Goal: Information Seeking & Learning: Learn about a topic

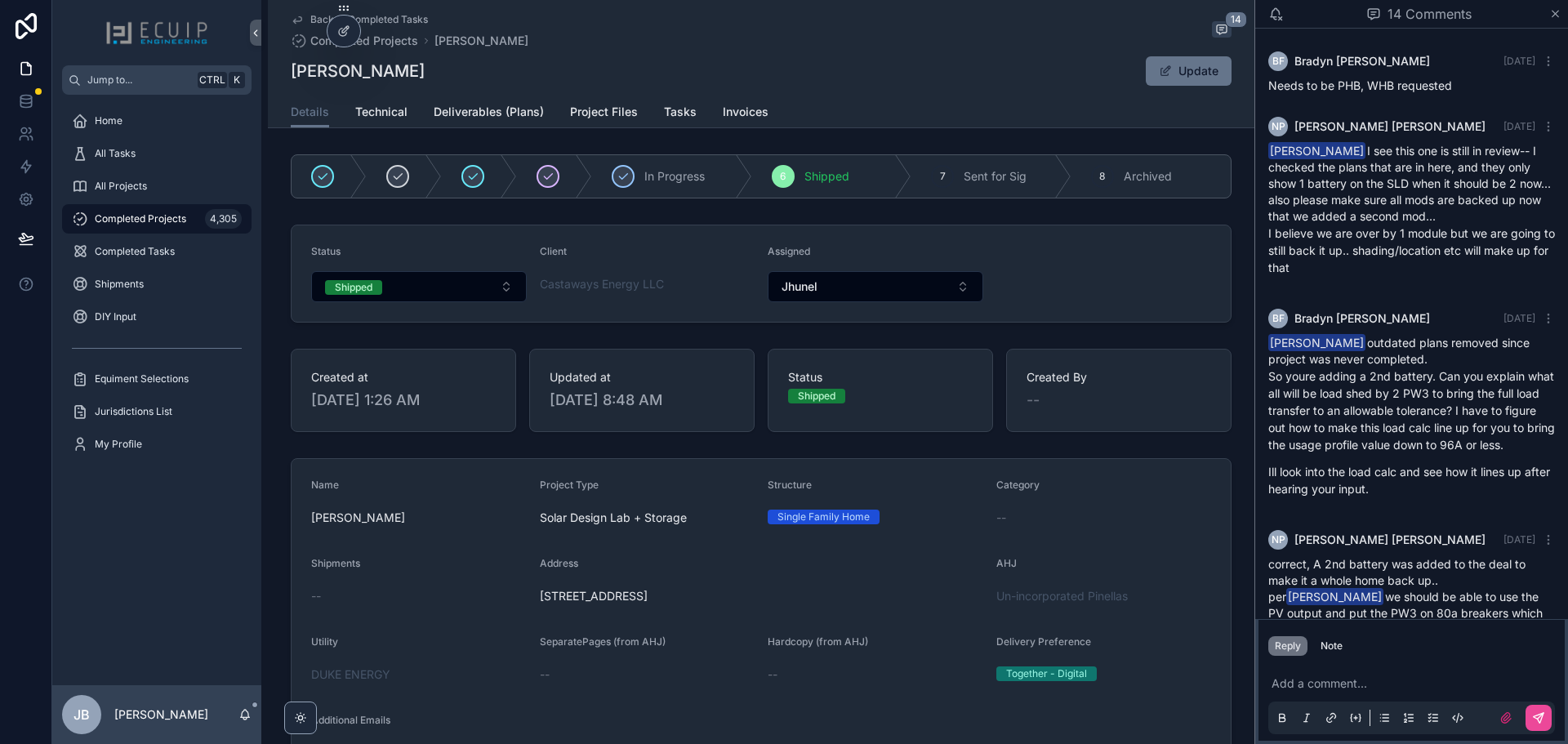
scroll to position [1768, 0]
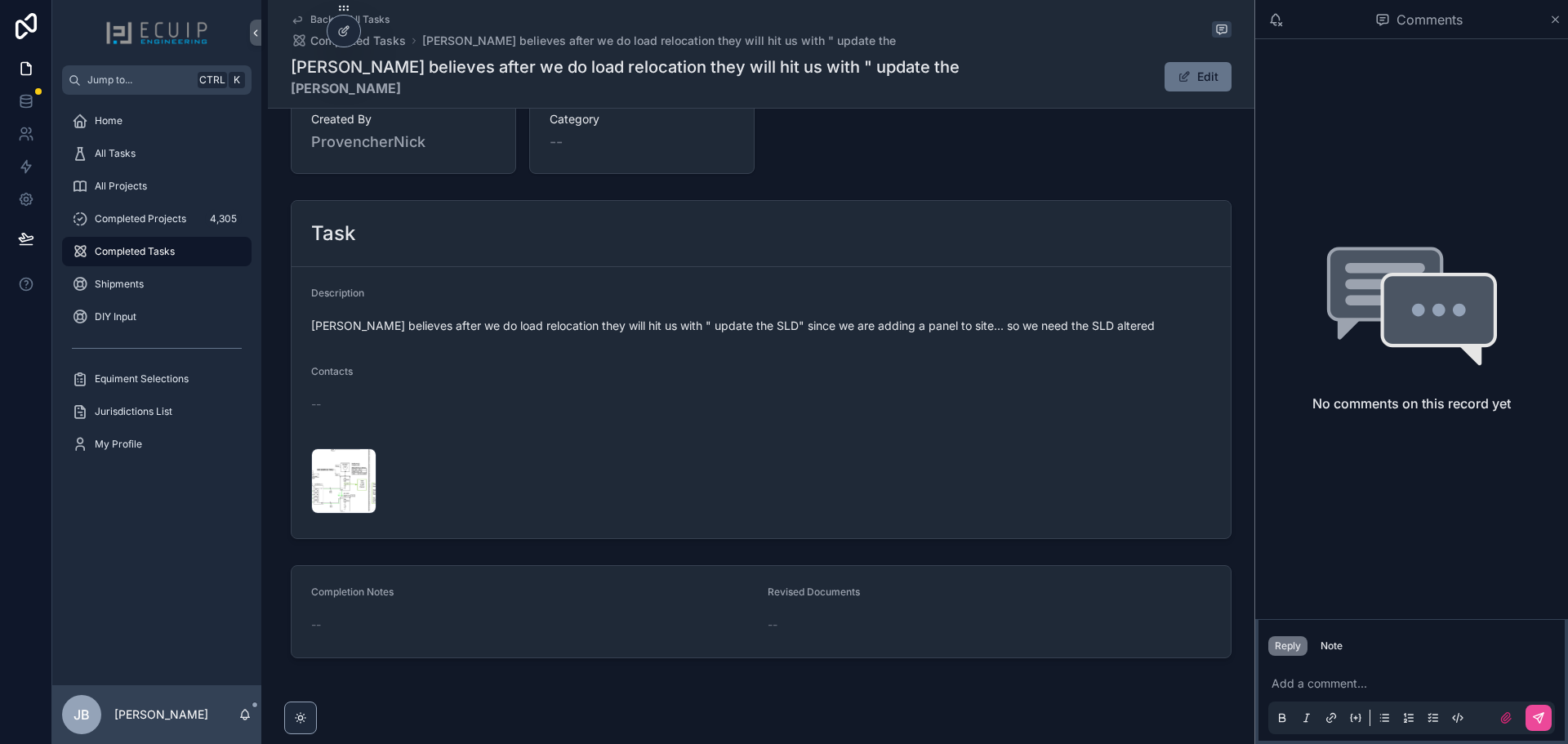
scroll to position [515, 0]
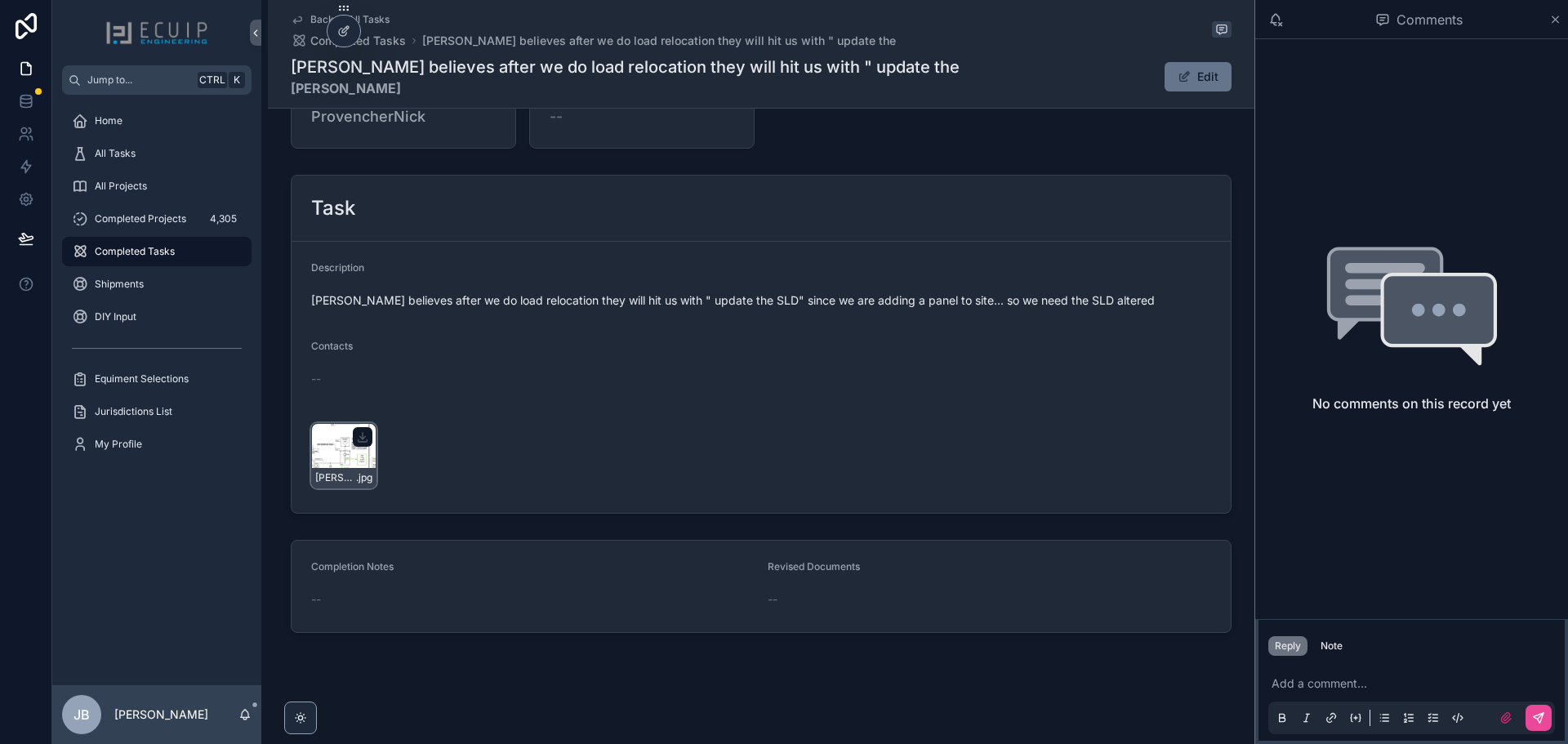
click at [329, 457] on div "Butler-changes .jpg" at bounding box center [344, 455] width 66 height 66
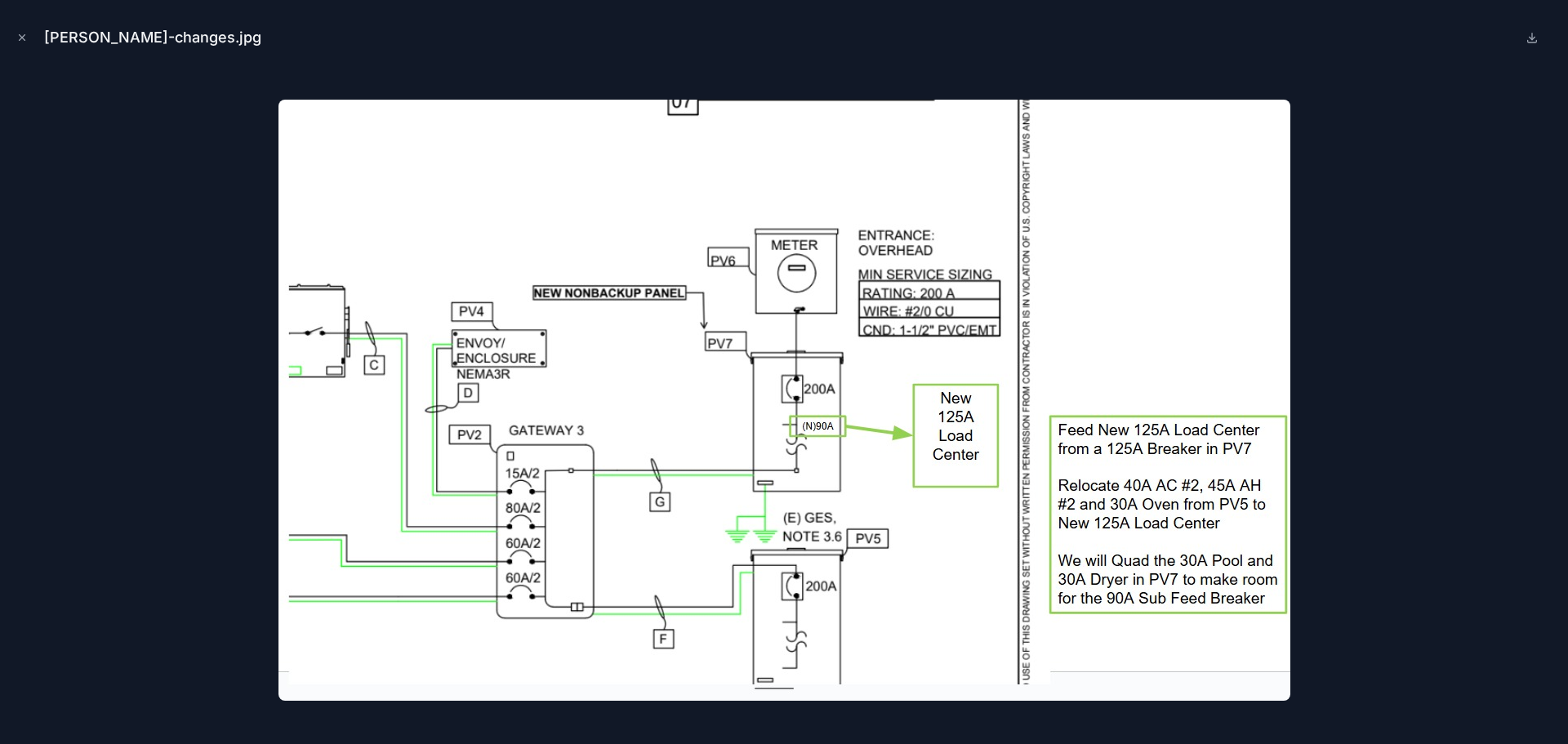
drag, startPoint x: 121, startPoint y: 200, endPoint x: 13, endPoint y: 49, distance: 185.6
click at [120, 201] on div at bounding box center [784, 399] width 1541 height 663
click at [15, 40] on button "Close modal" at bounding box center [22, 37] width 18 height 18
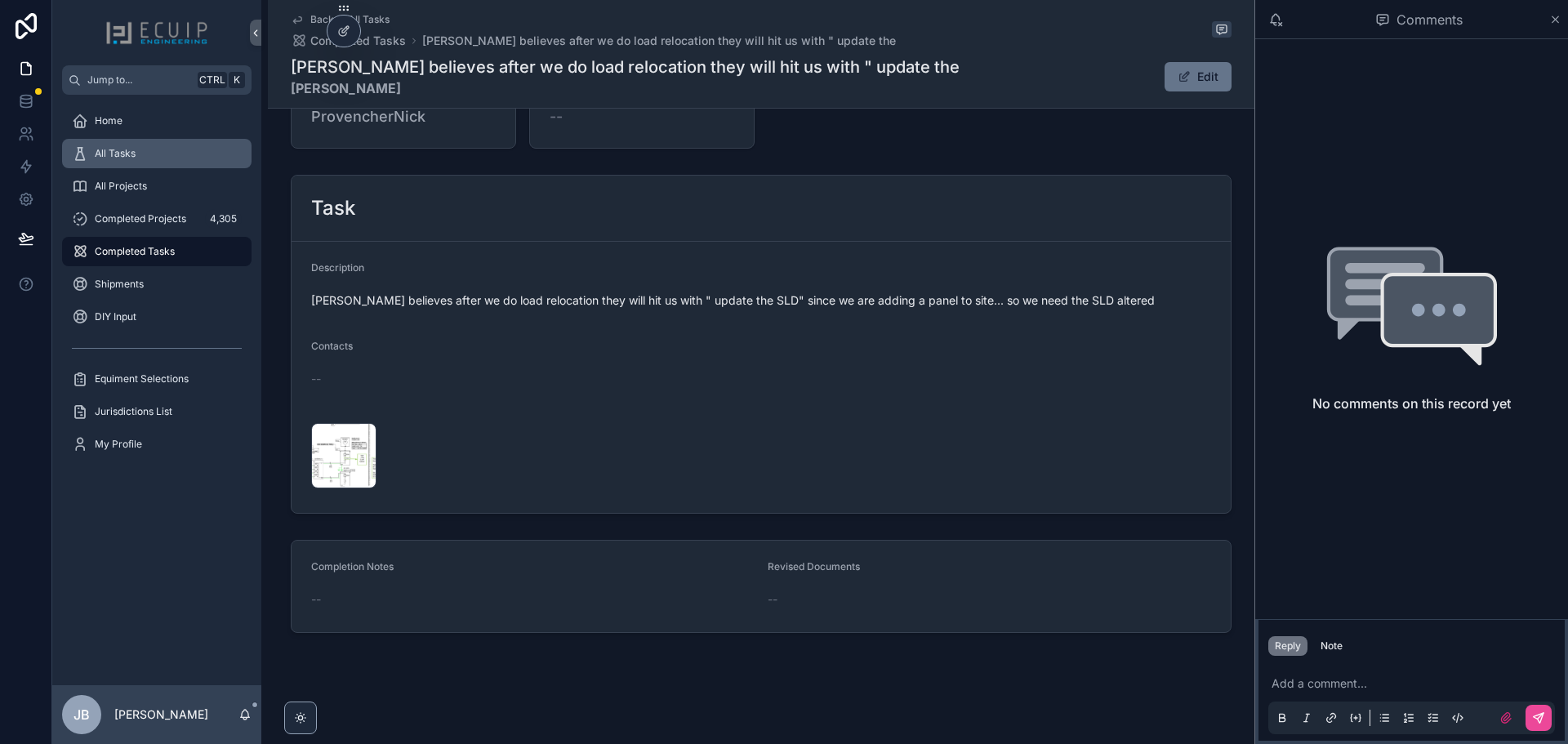
click at [132, 143] on div "All Tasks" at bounding box center [157, 153] width 170 height 26
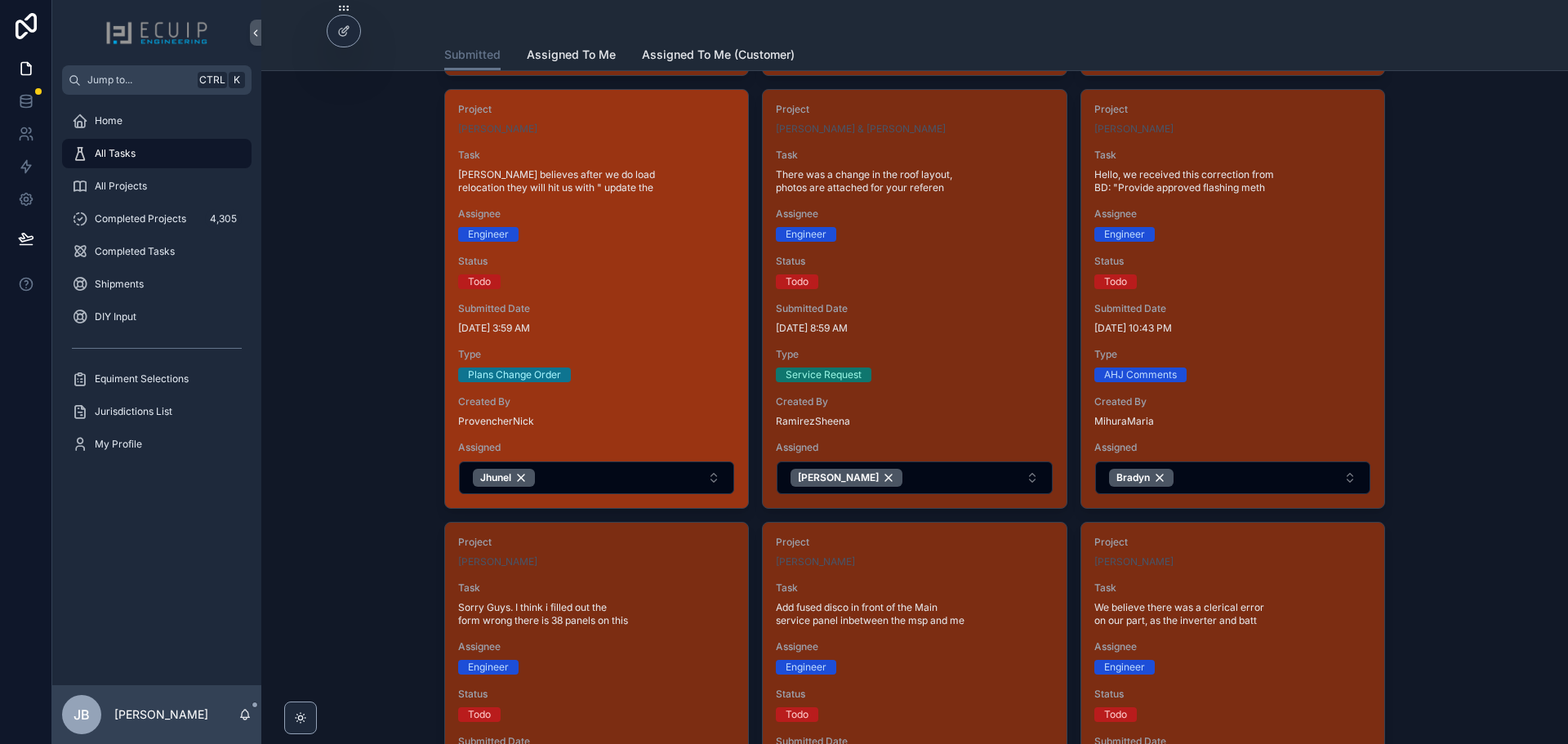
scroll to position [980, 0]
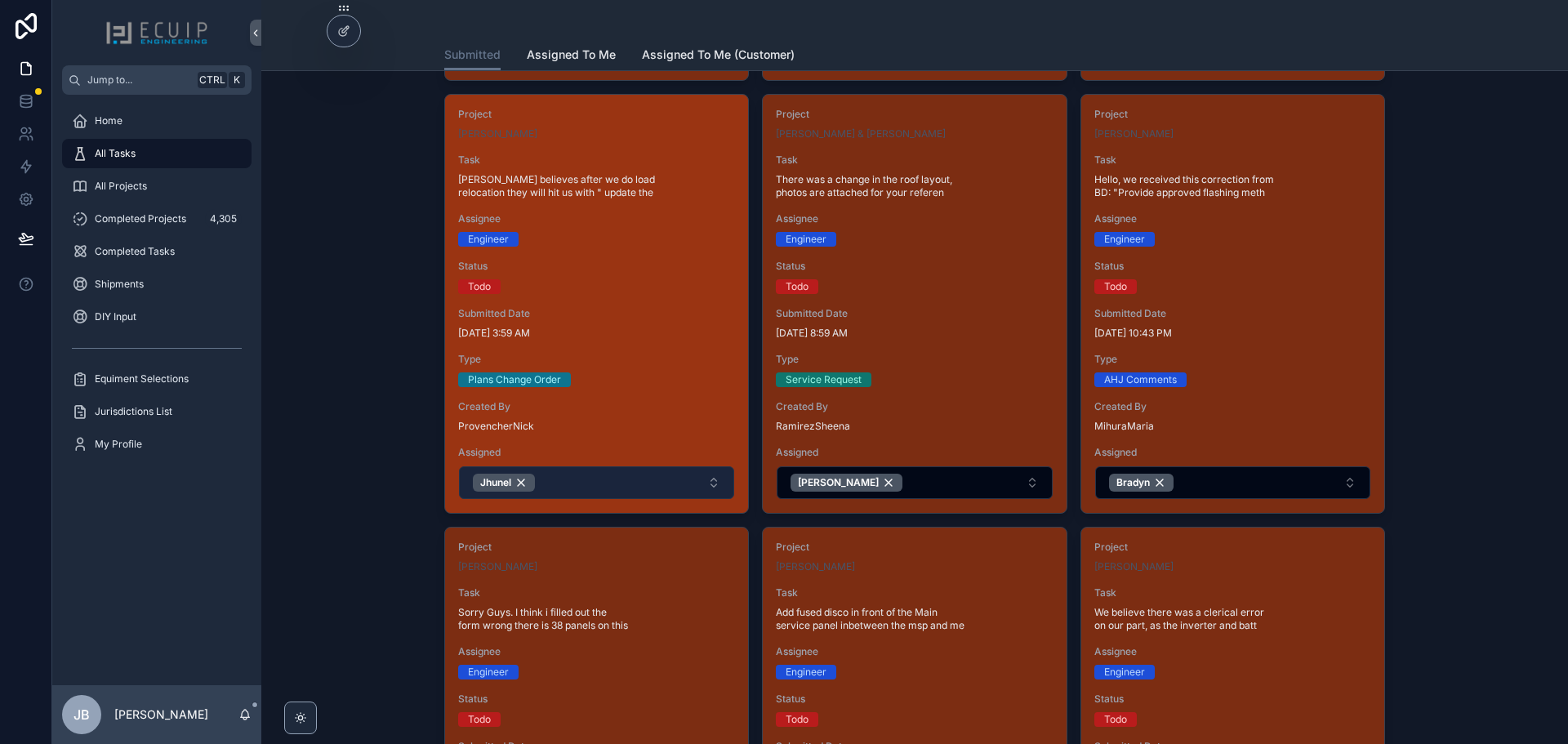
click at [618, 482] on button "Jhunel" at bounding box center [596, 482] width 276 height 33
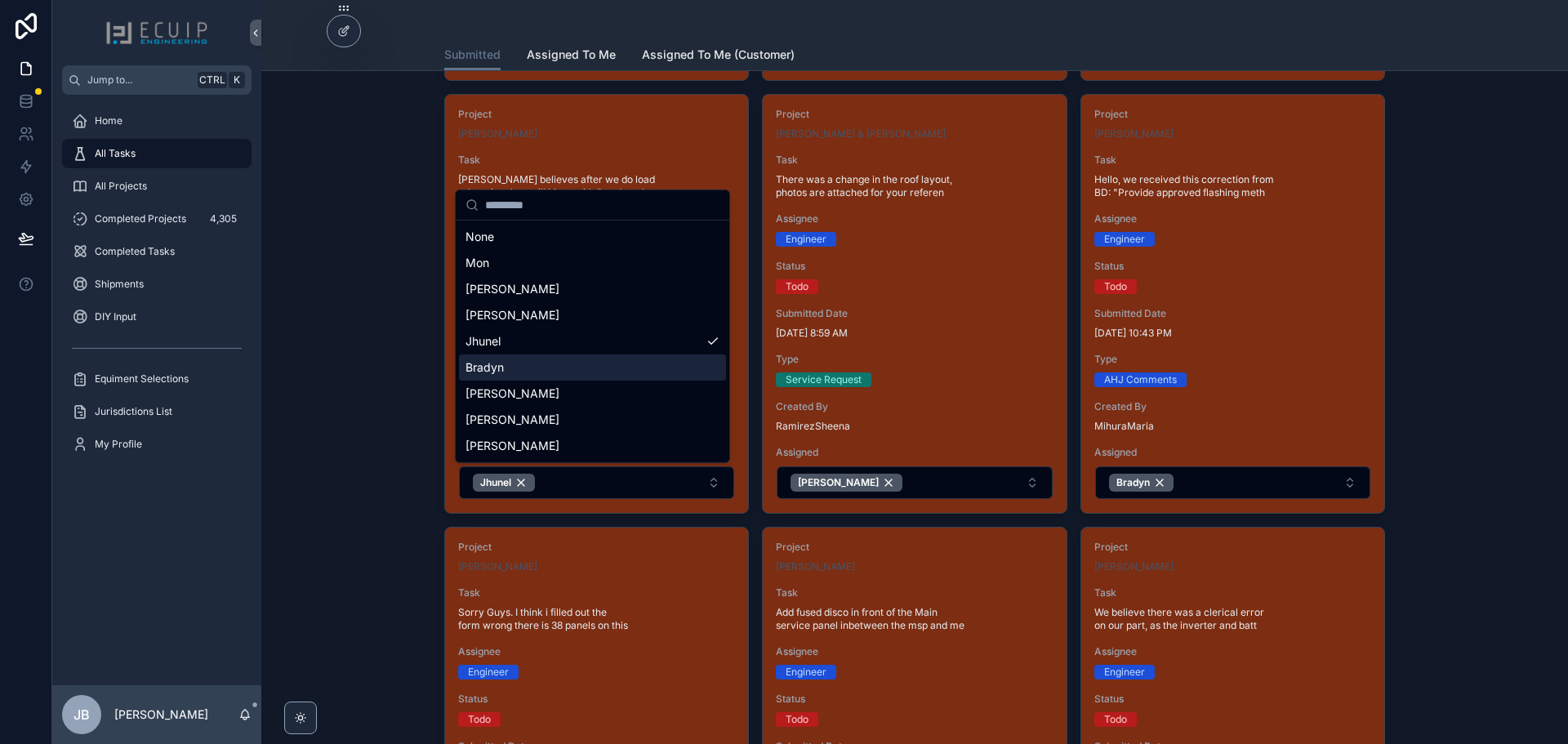
click at [531, 361] on div "Bradyn" at bounding box center [592, 367] width 267 height 26
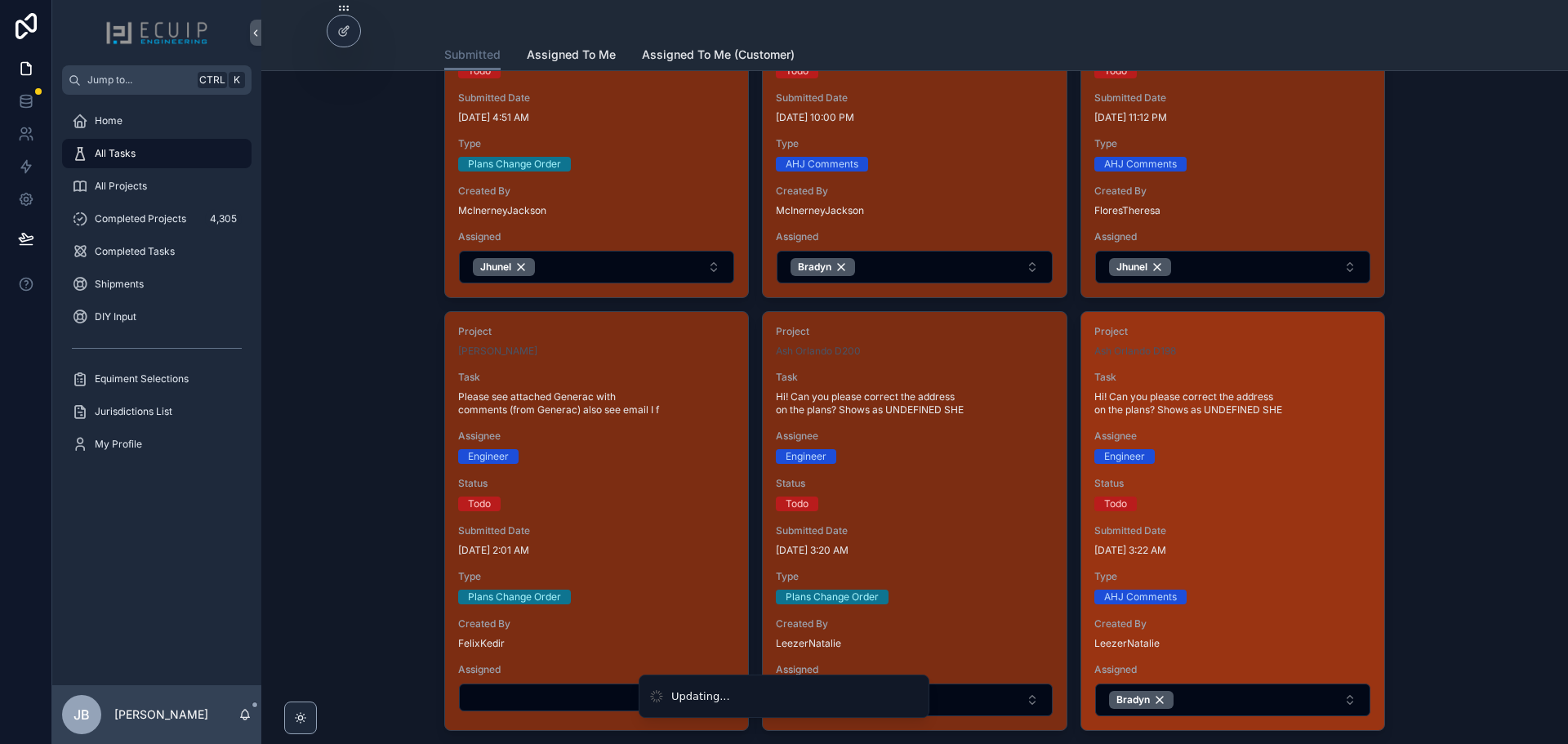
scroll to position [1551, 0]
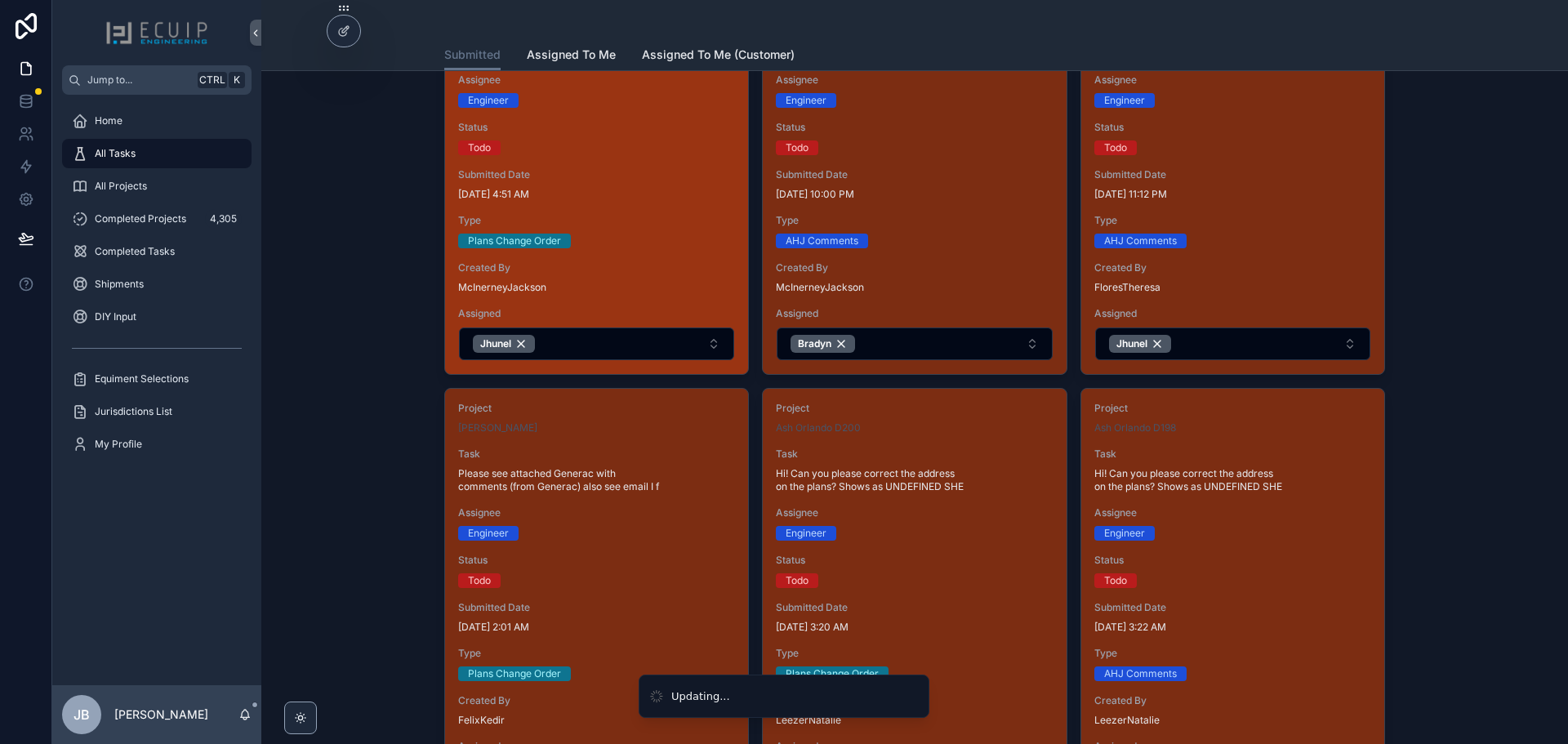
click at [668, 260] on div "Project Matthew Dunwoody Task Sorry Guys. I think i filled out the form wrong t…" at bounding box center [596, 165] width 303 height 418
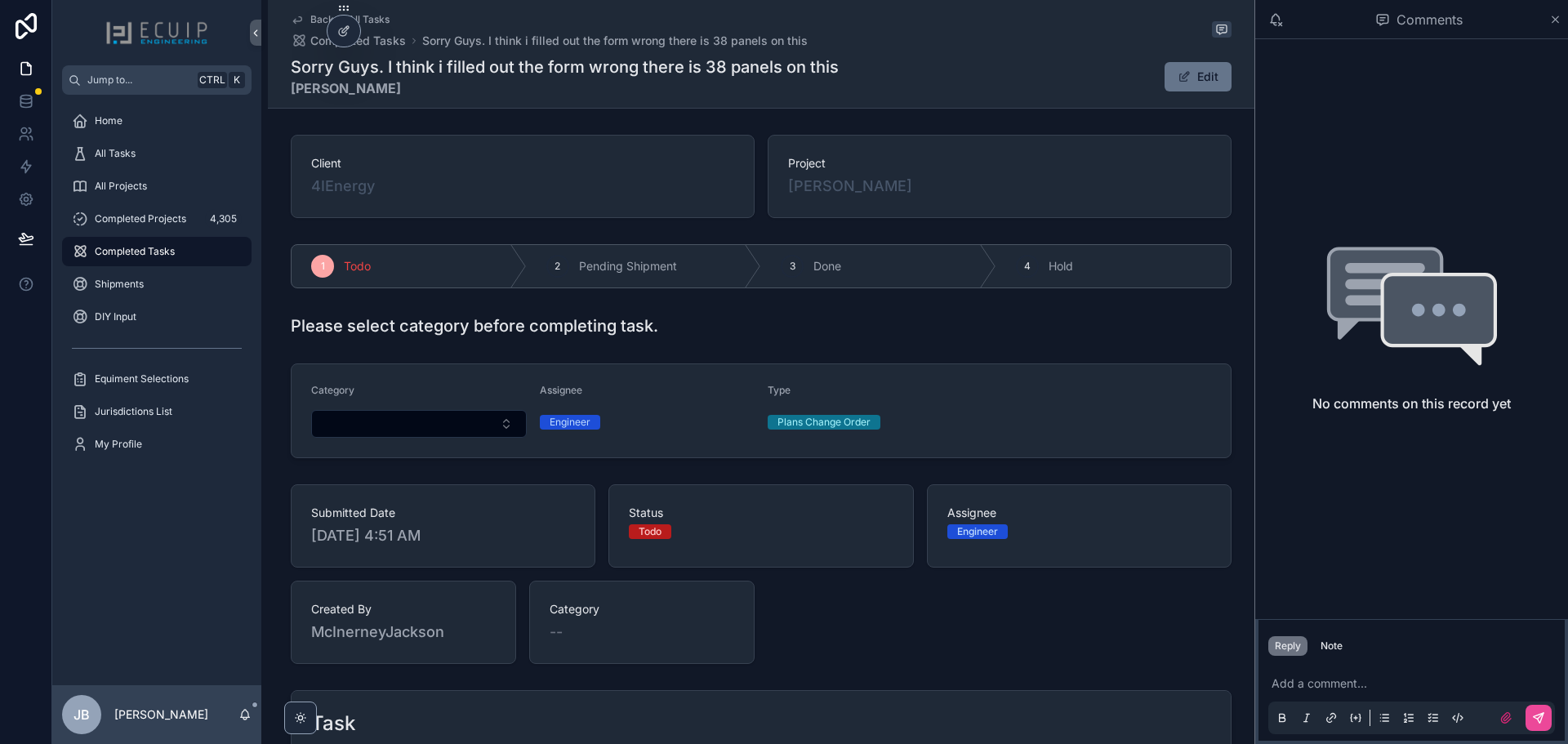
drag, startPoint x: 950, startPoint y: 192, endPoint x: 780, endPoint y: 193, distance: 170.0
click at [780, 193] on div "Project Matthew Dunwoody" at bounding box center [999, 176] width 464 height 83
copy span "[PERSON_NAME]"
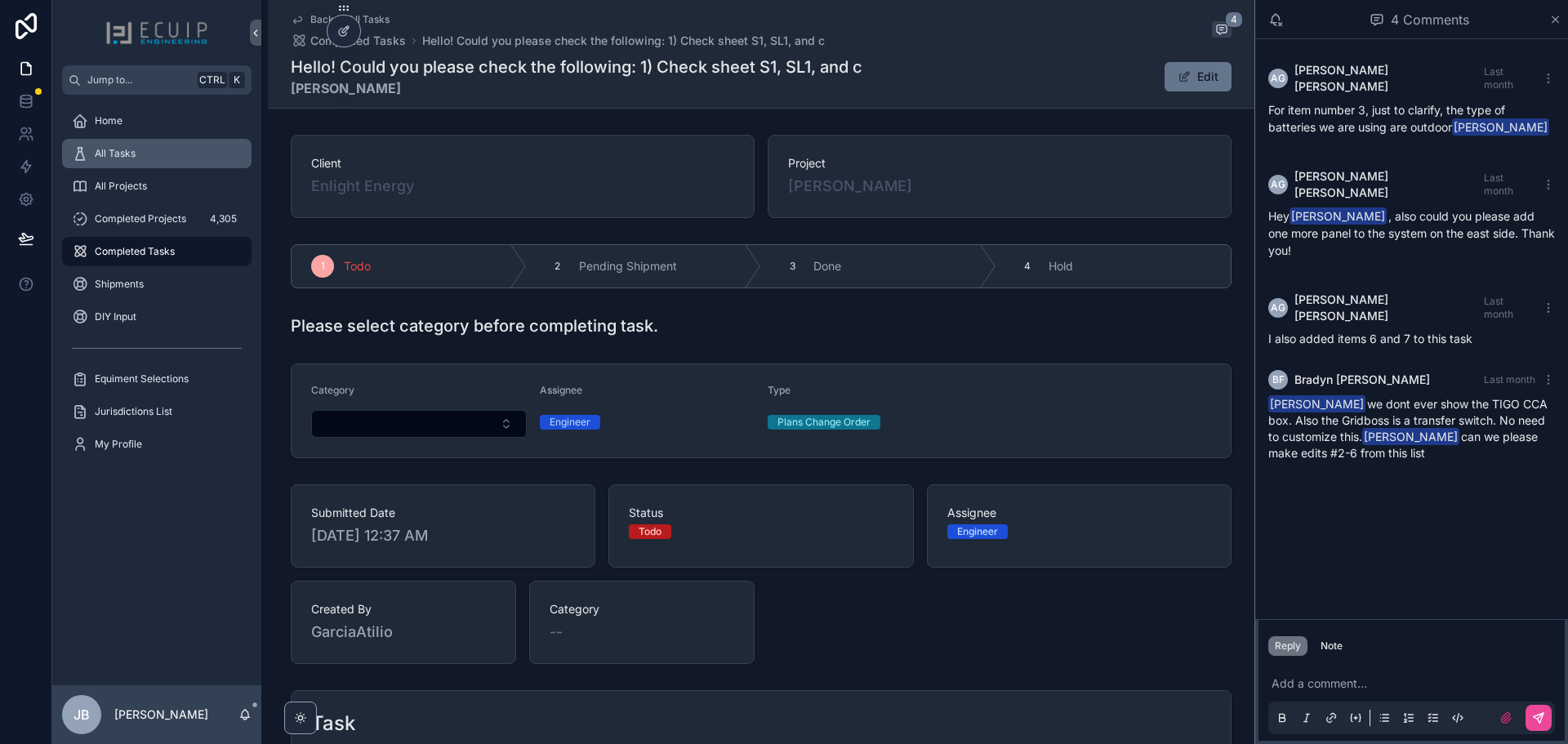
click at [110, 155] on span "All Tasks" at bounding box center [115, 153] width 41 height 13
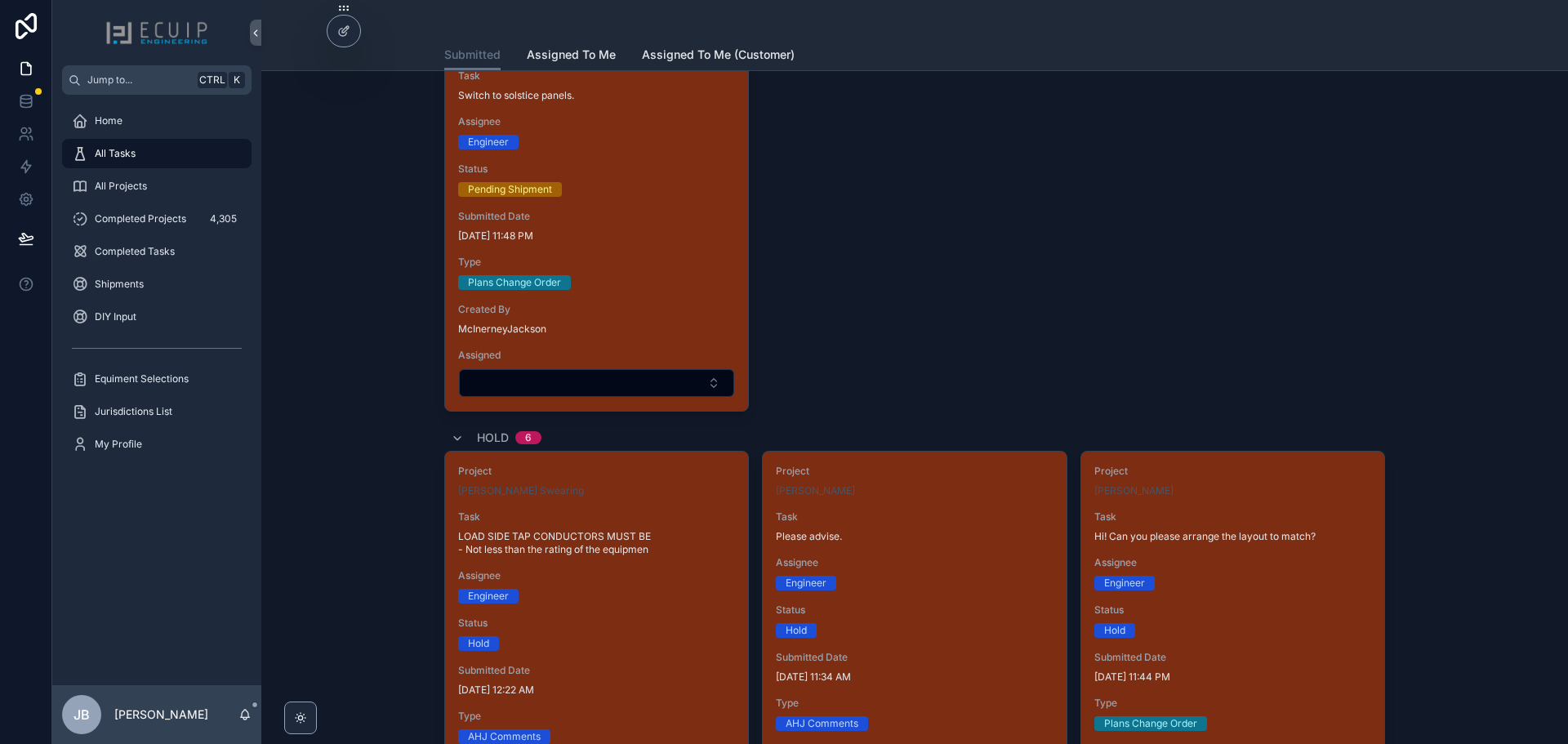
scroll to position [2857, 0]
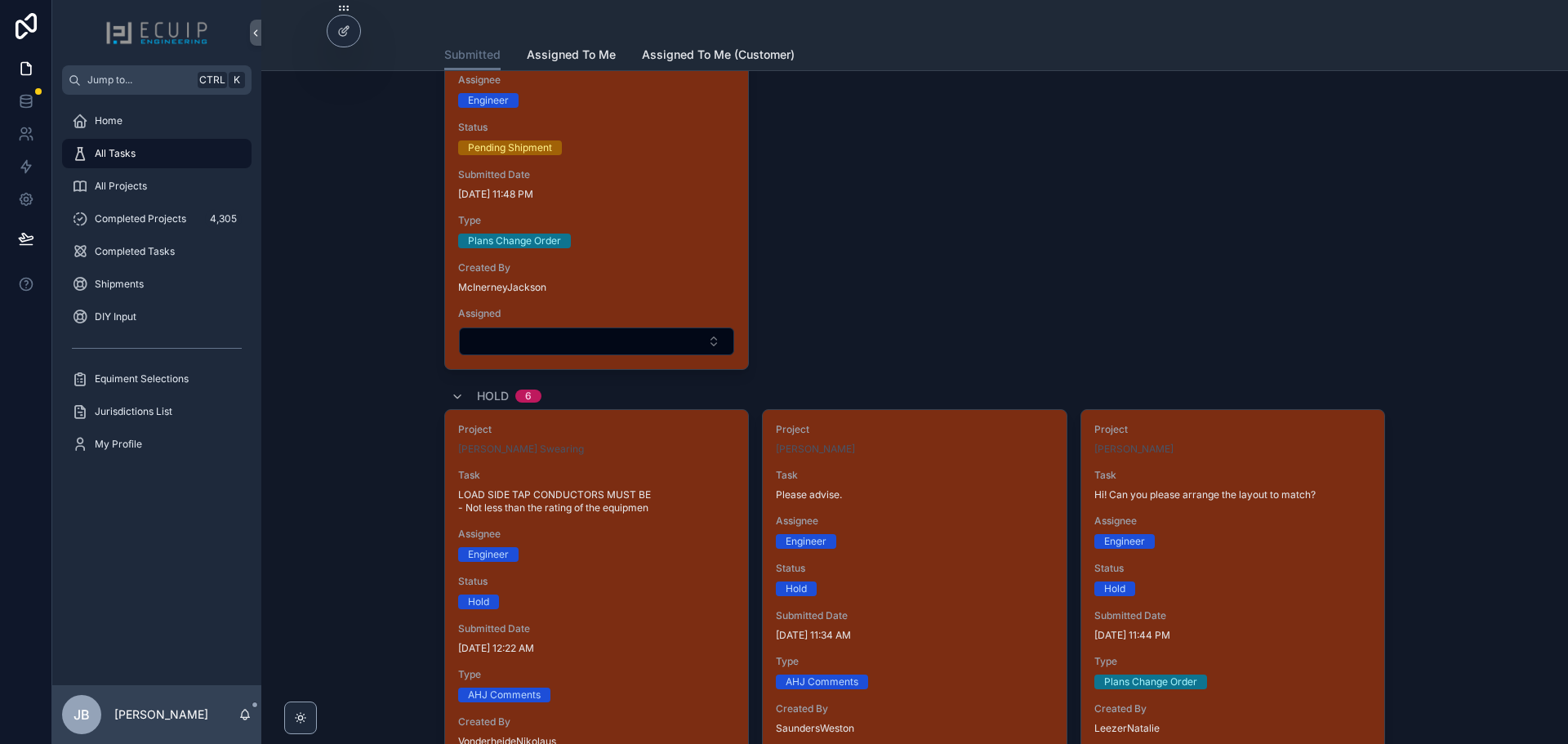
click at [123, 191] on span "All Projects" at bounding box center [120, 186] width 52 height 13
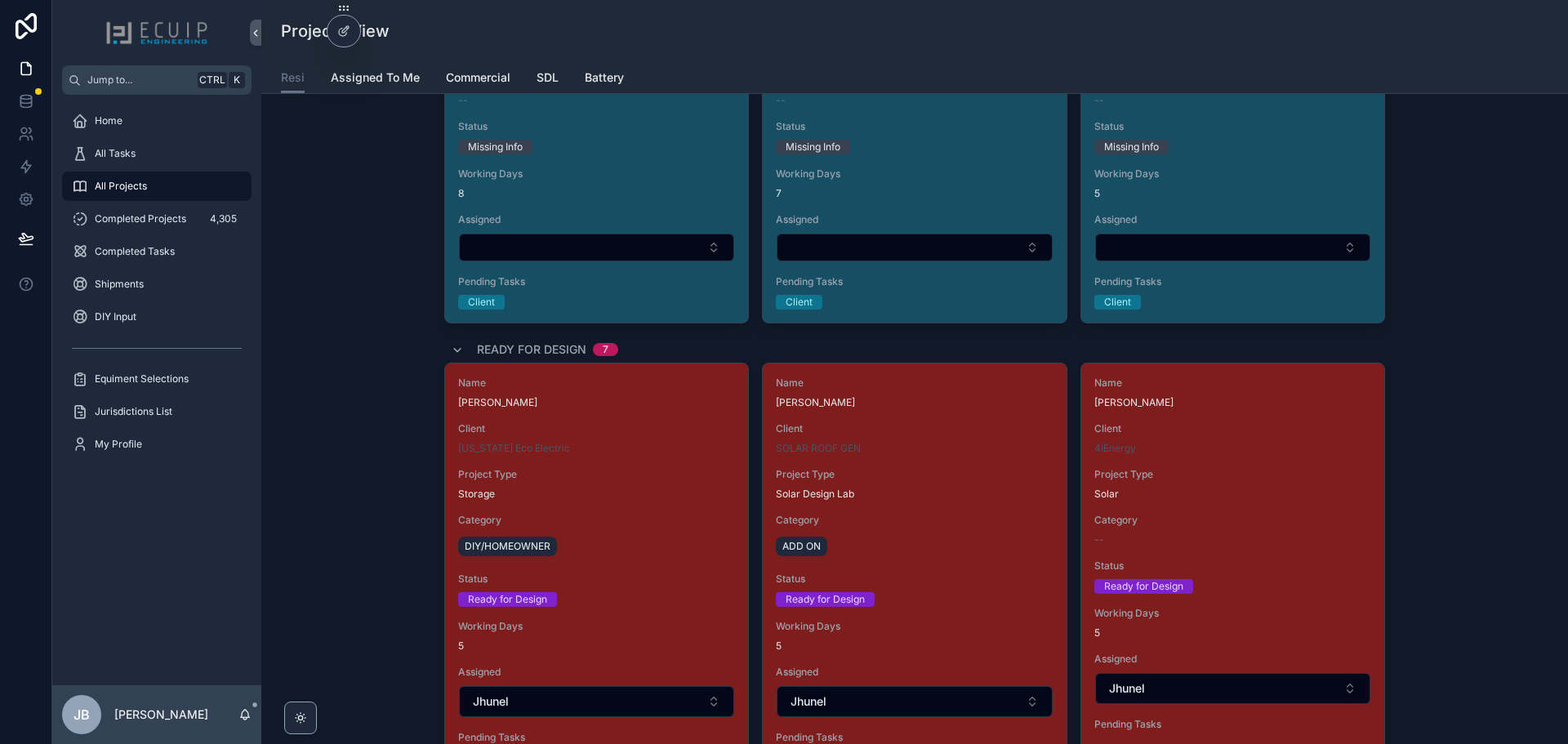
scroll to position [1143, 0]
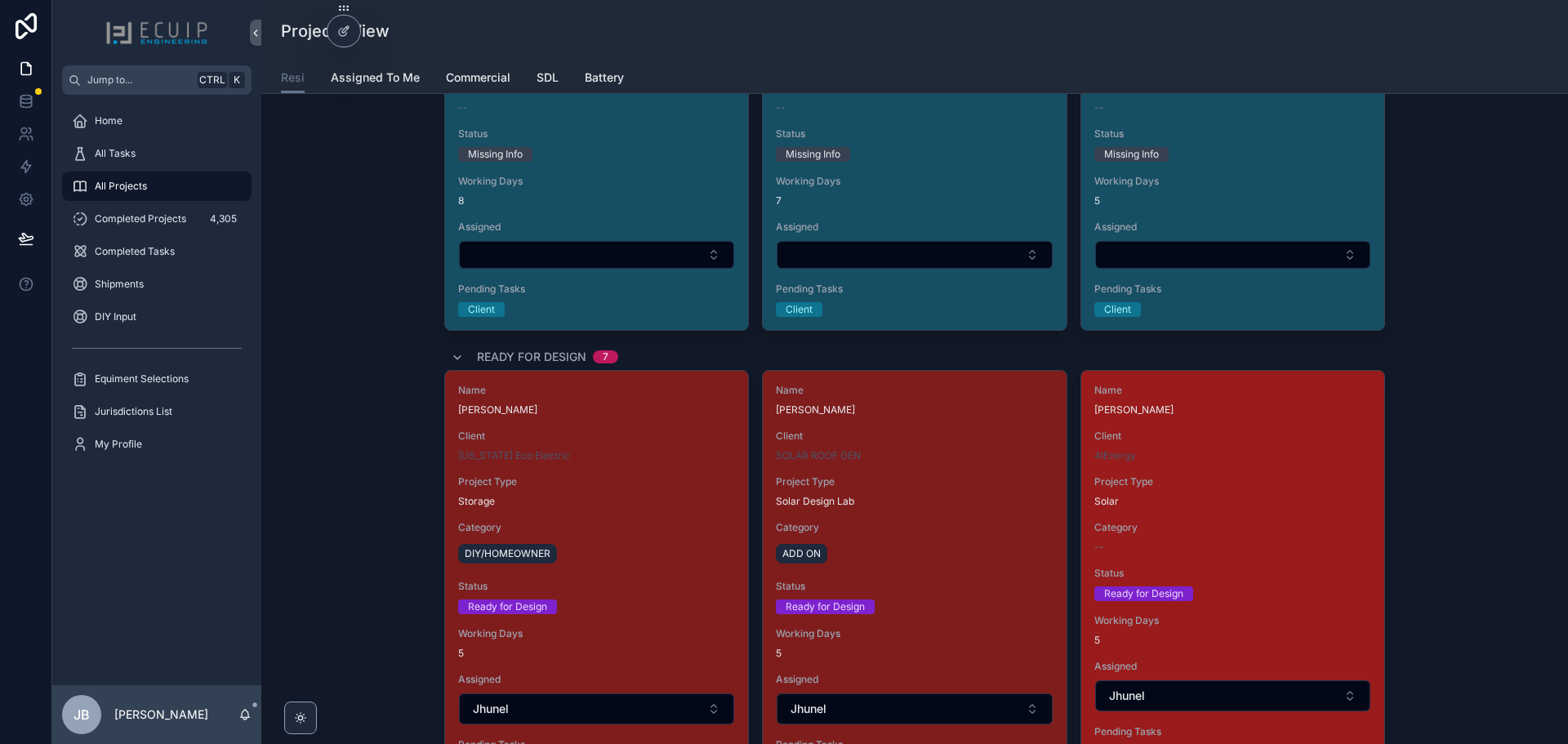
click at [1294, 556] on div "Name Michael Meyrowitz Client 4IEnergy Project Type Solar Category -- Status Re…" at bounding box center [1232, 563] width 303 height 387
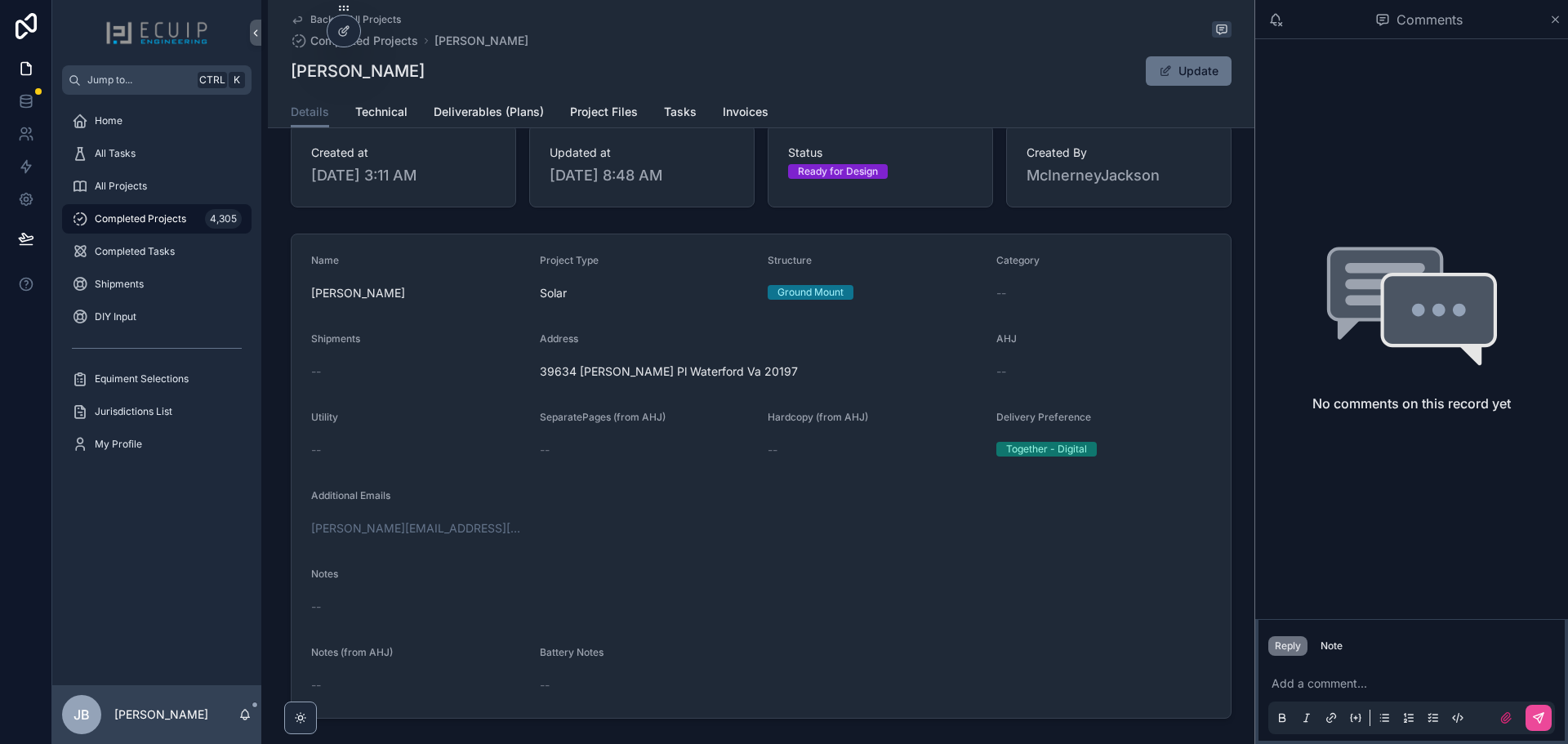
scroll to position [163, 0]
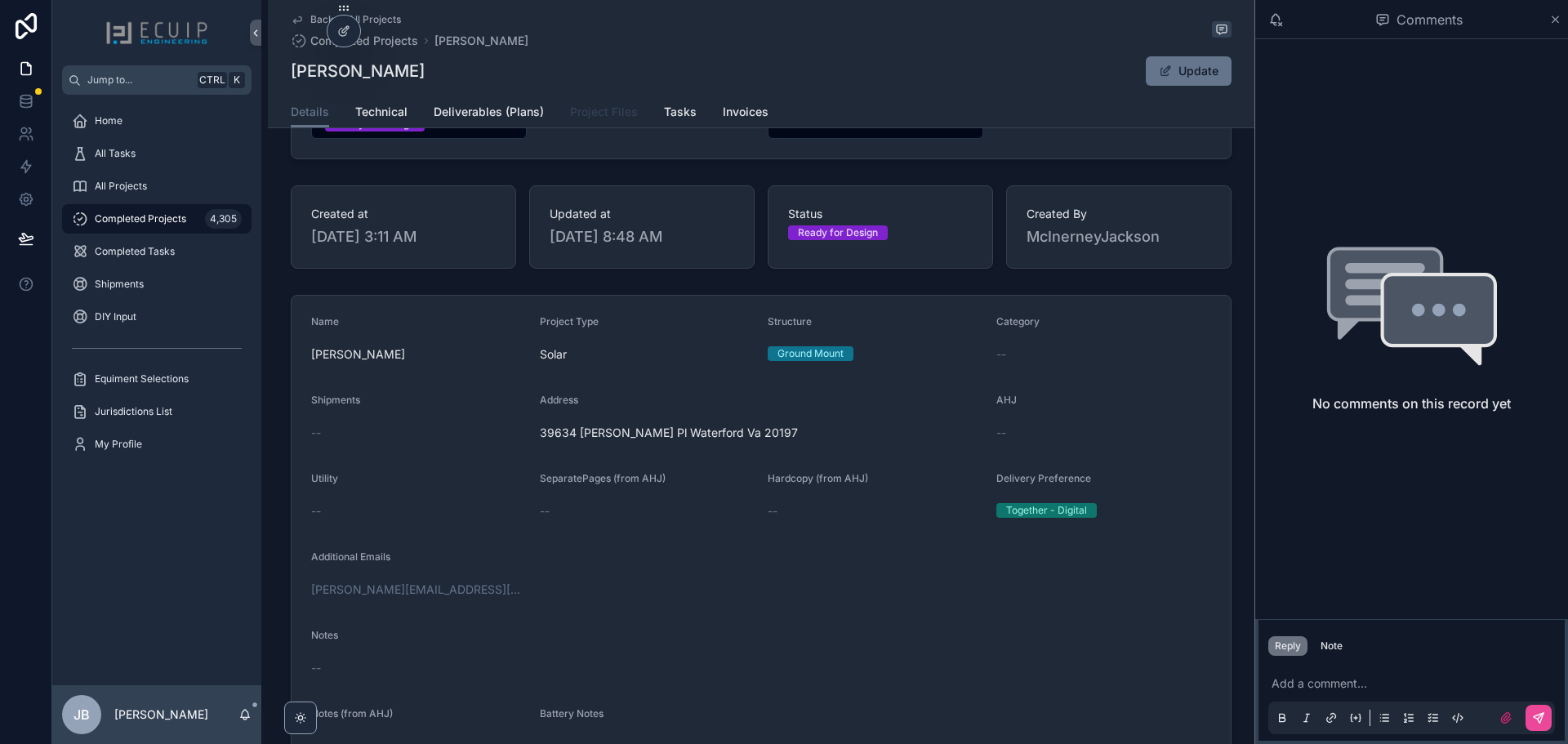
click at [616, 107] on span "Project Files" at bounding box center [603, 112] width 68 height 16
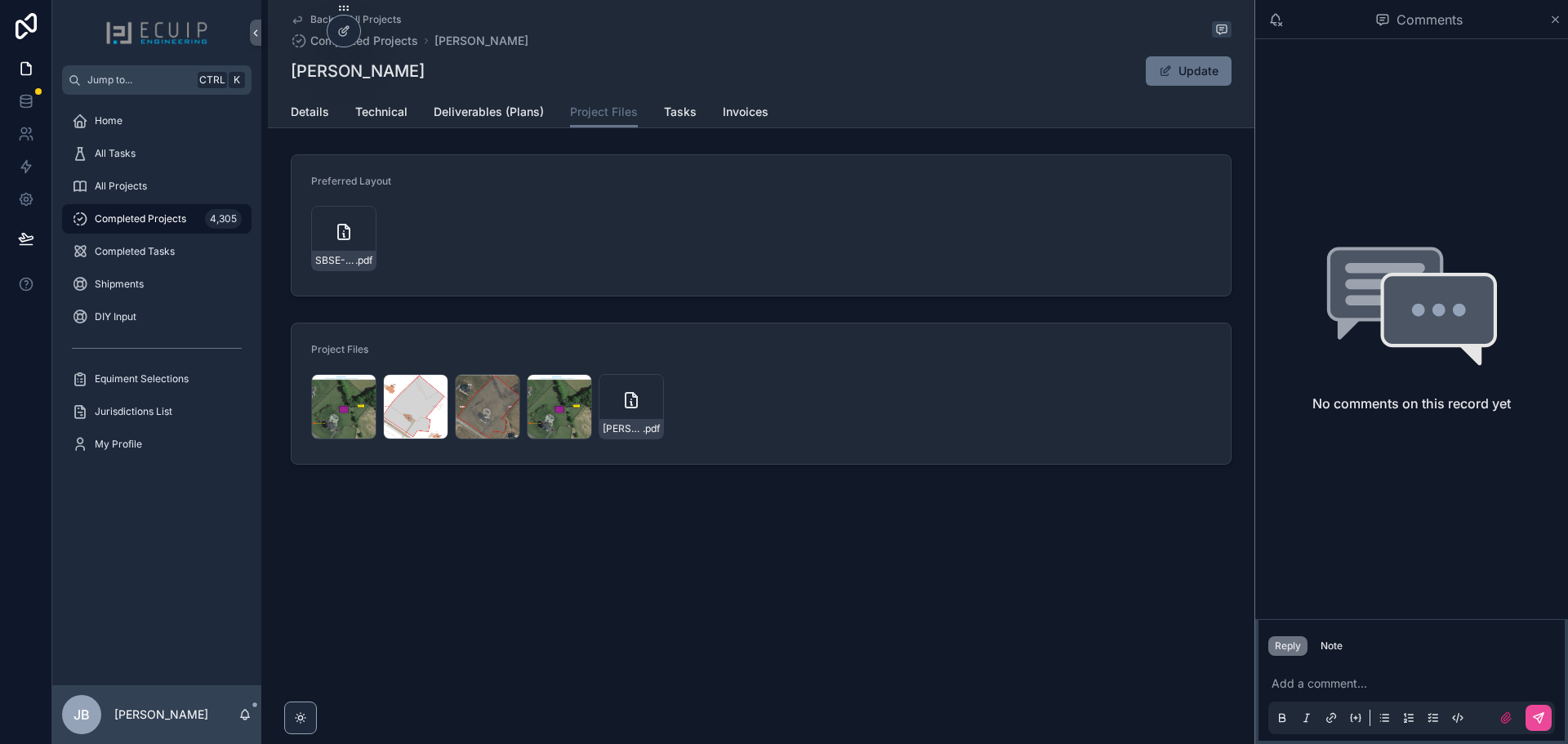
click at [734, 526] on div "Back to All Projects Completed Projects Michael Meyrowitz Michael Meyrowitz Upd…" at bounding box center [761, 288] width 987 height 576
click at [627, 402] on icon "scrollable content" at bounding box center [631, 400] width 19 height 19
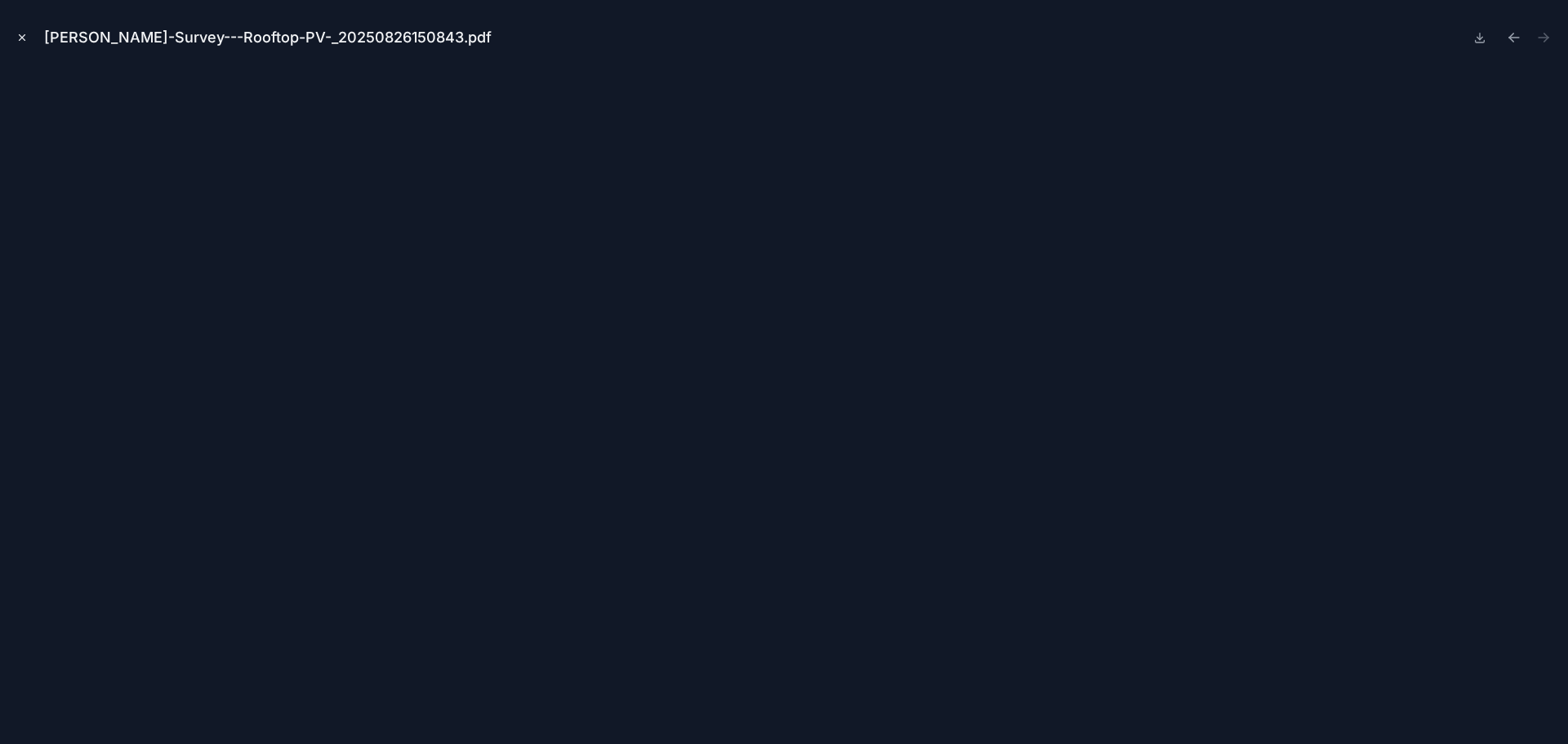
click at [17, 31] on button "Close modal" at bounding box center [22, 37] width 18 height 18
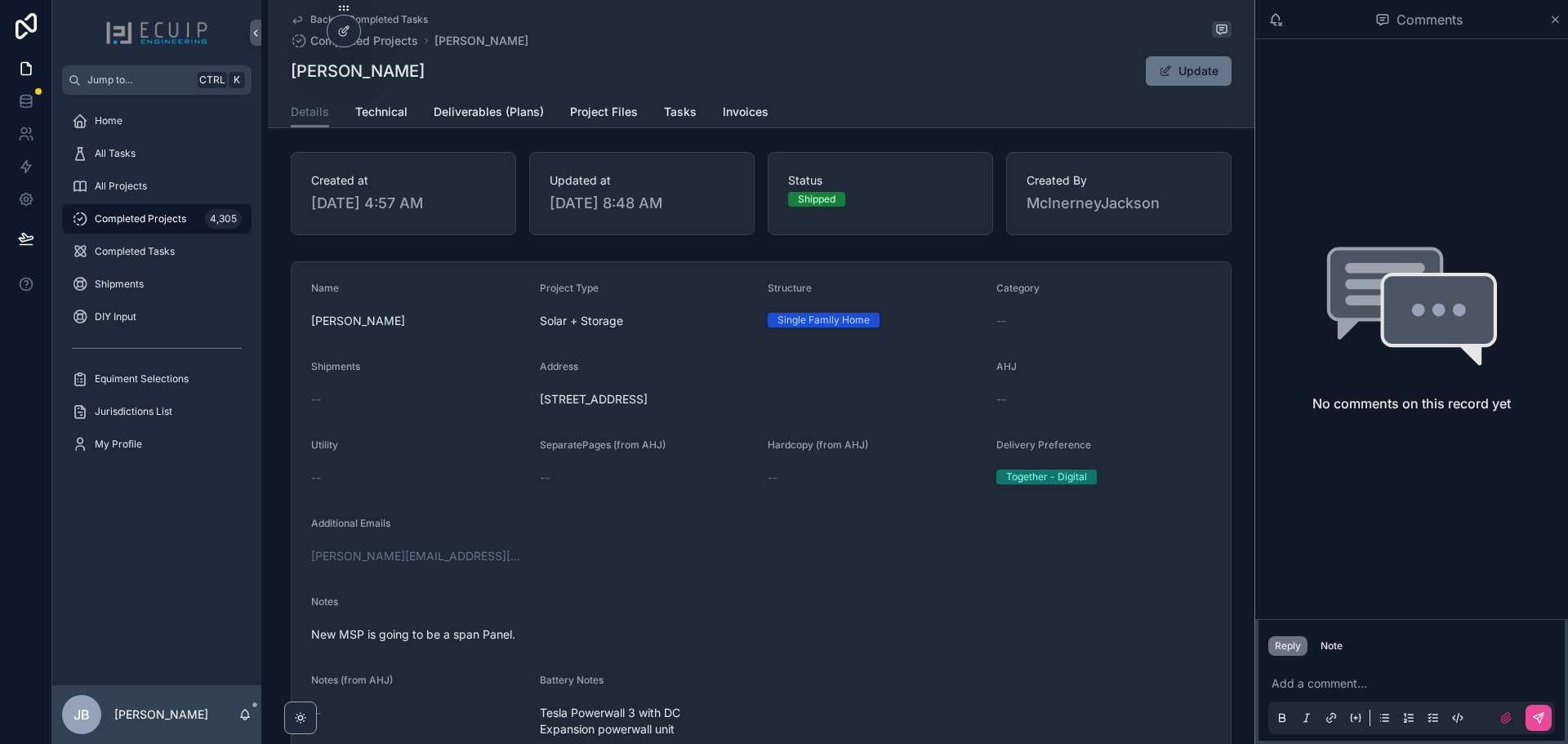
scroll to position [163, 0]
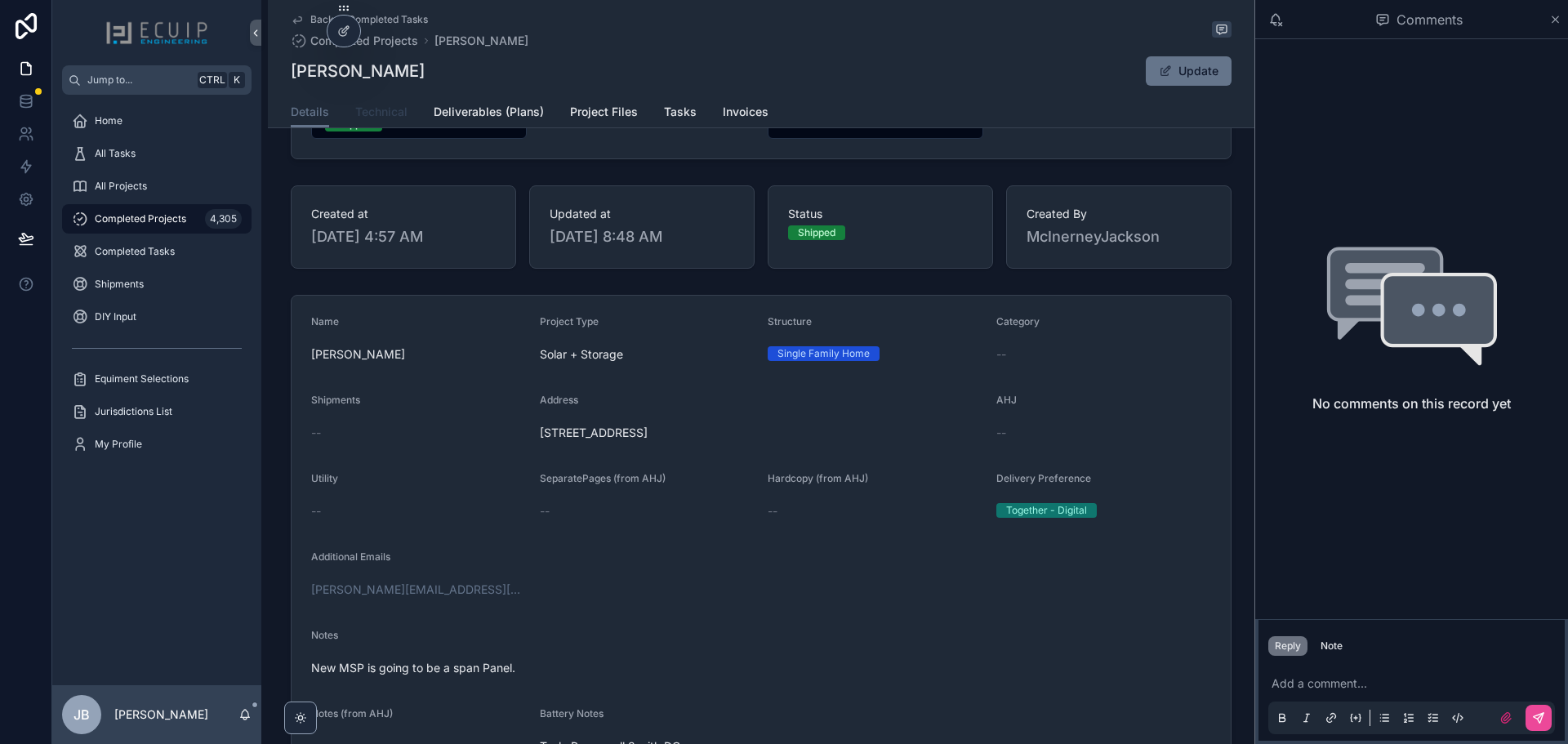
click at [355, 115] on span "Technical" at bounding box center [381, 112] width 52 height 16
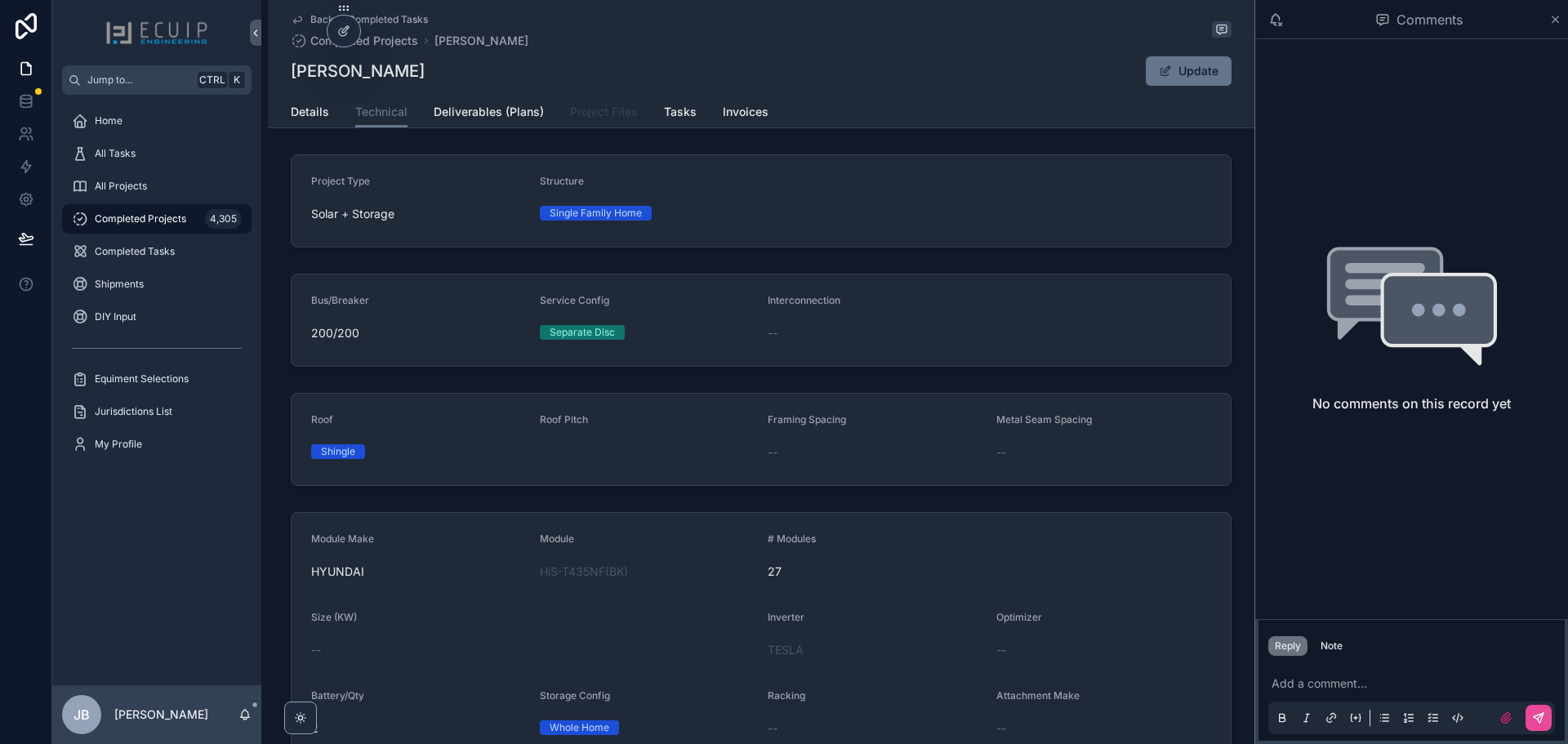
click at [592, 119] on span "Project Files" at bounding box center [603, 112] width 68 height 16
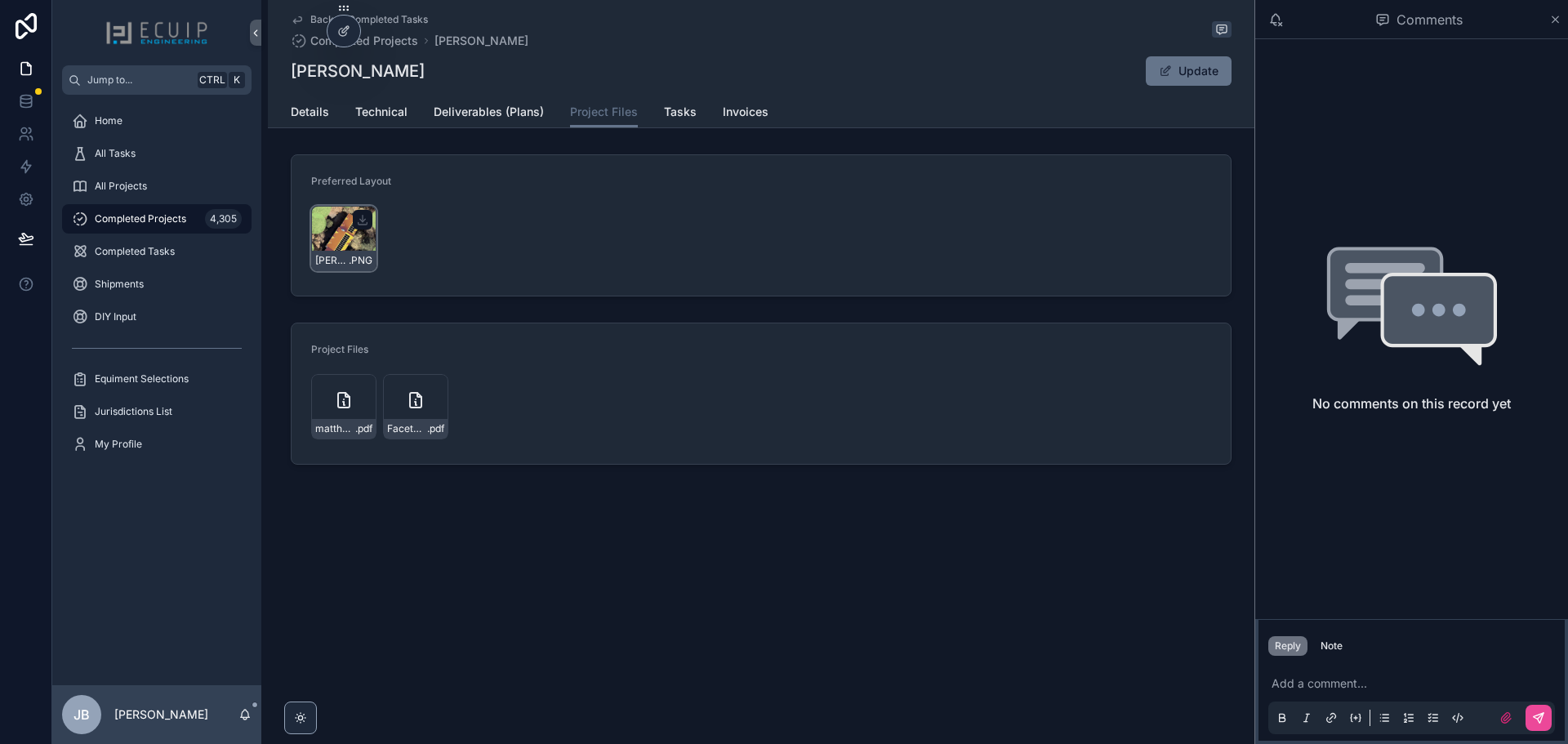
click at [343, 244] on div "[PERSON_NAME]-Layout .PNG" at bounding box center [344, 238] width 66 height 66
